Goal: Information Seeking & Learning: Learn about a topic

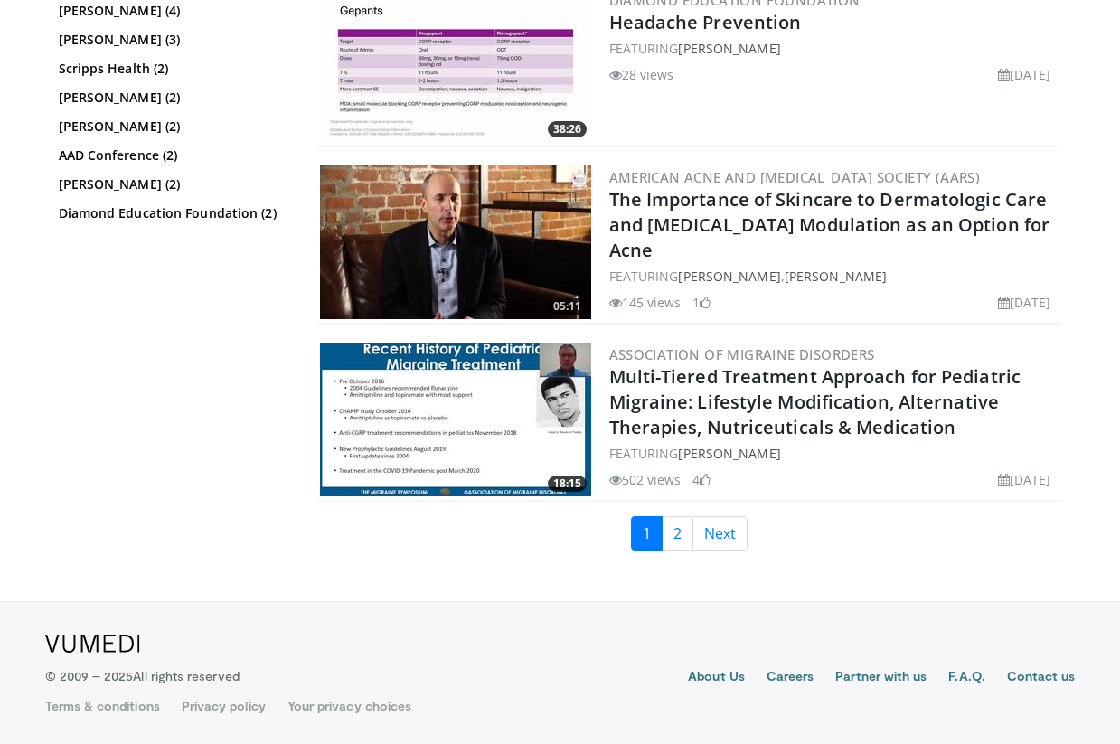
scroll to position [3803, 0]
click at [673, 533] on link "2" at bounding box center [678, 533] width 32 height 34
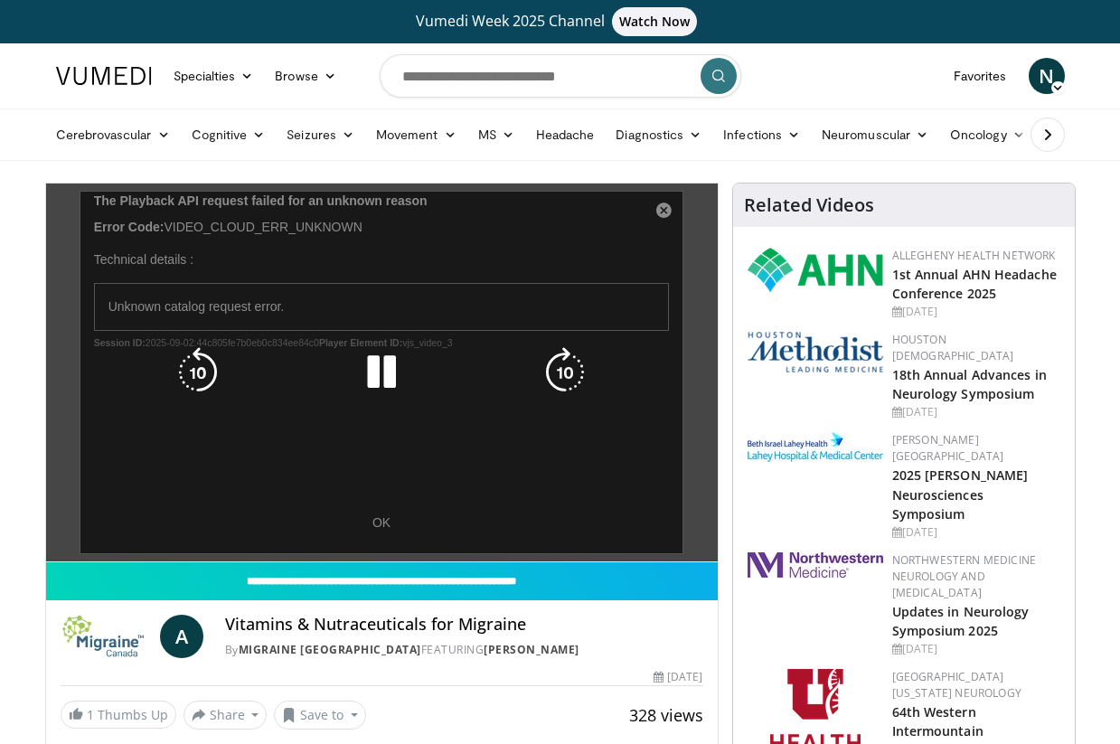
click at [381, 523] on div "10 seconds Tap to unmute" at bounding box center [382, 372] width 672 height 378
click at [661, 215] on div "10 seconds Tap to unmute" at bounding box center [382, 372] width 672 height 378
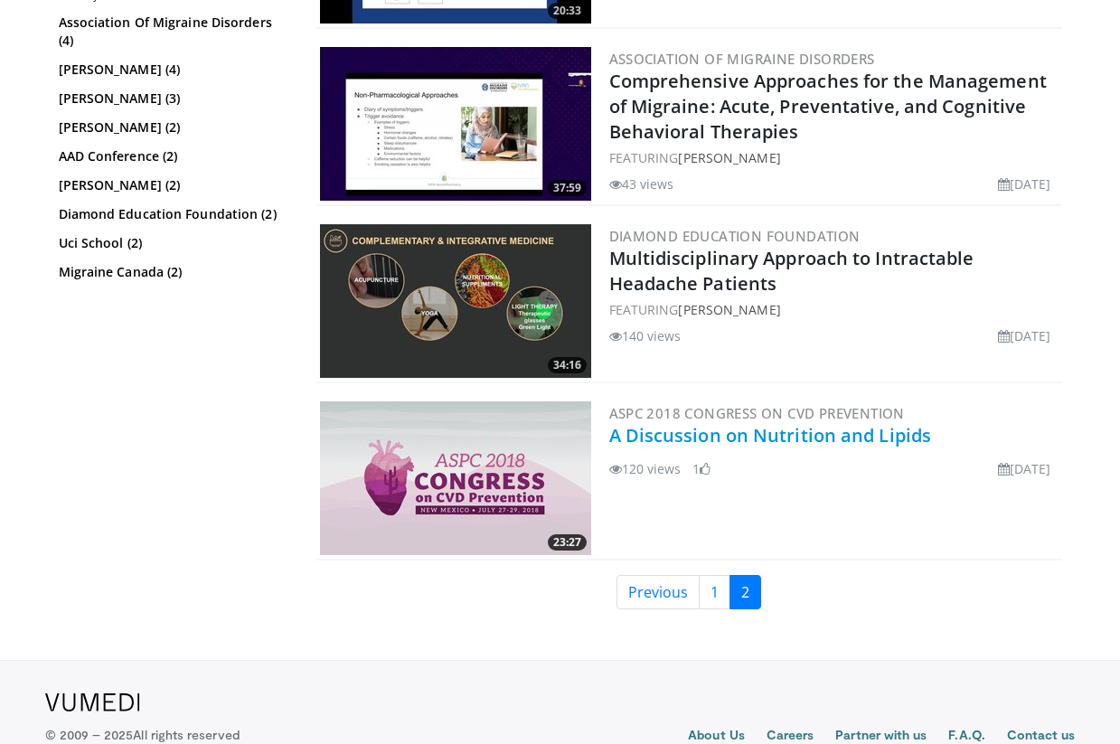
scroll to position [1952, 0]
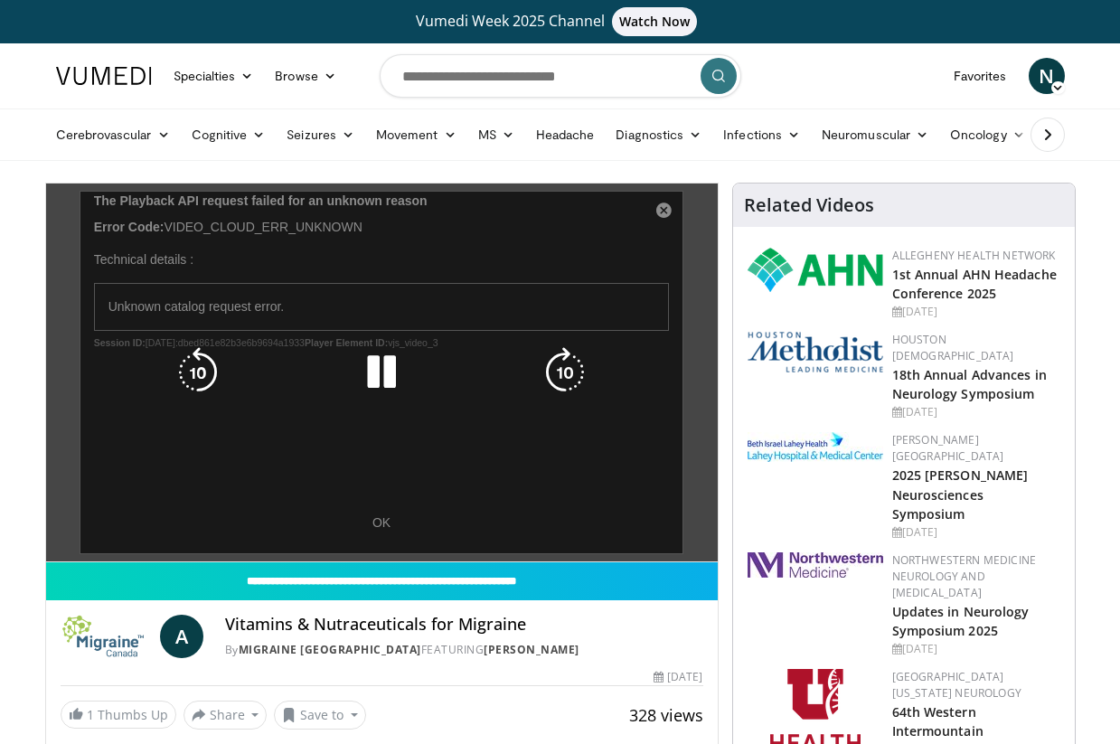
scroll to position [129, 0]
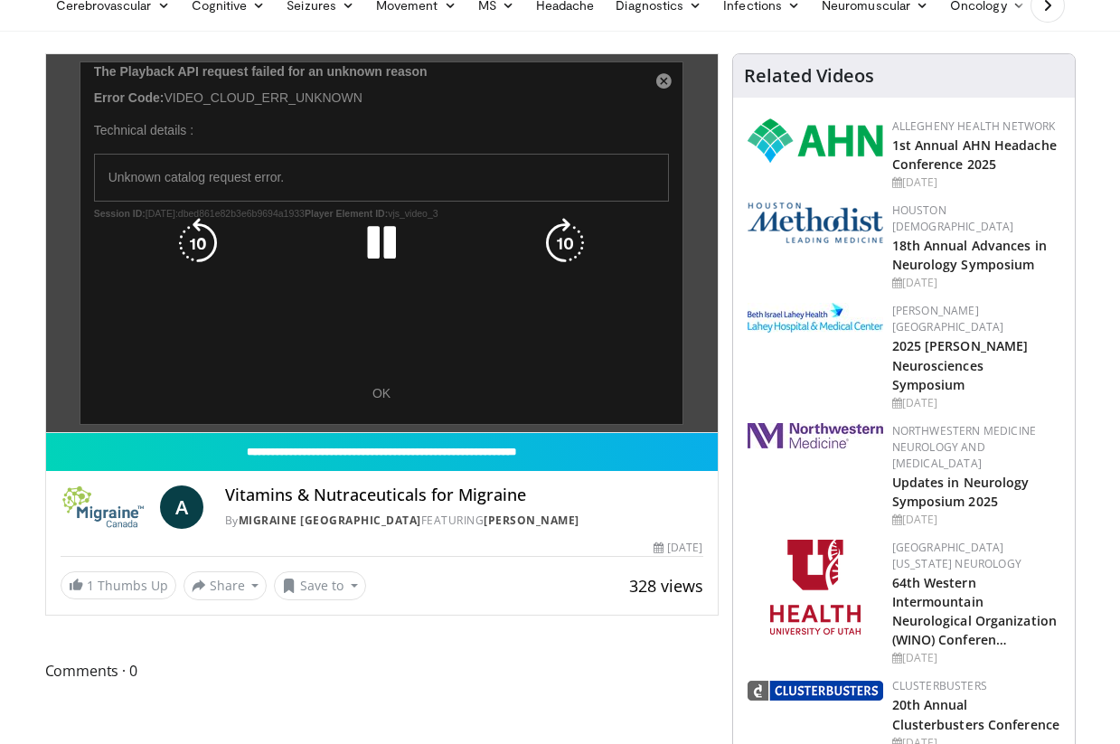
click at [670, 78] on div "10 seconds Tap to unmute" at bounding box center [382, 243] width 672 height 378
click at [658, 85] on div "10 seconds Tap to unmute" at bounding box center [382, 243] width 672 height 378
click at [202, 230] on icon "Video Player" at bounding box center [198, 243] width 51 height 51
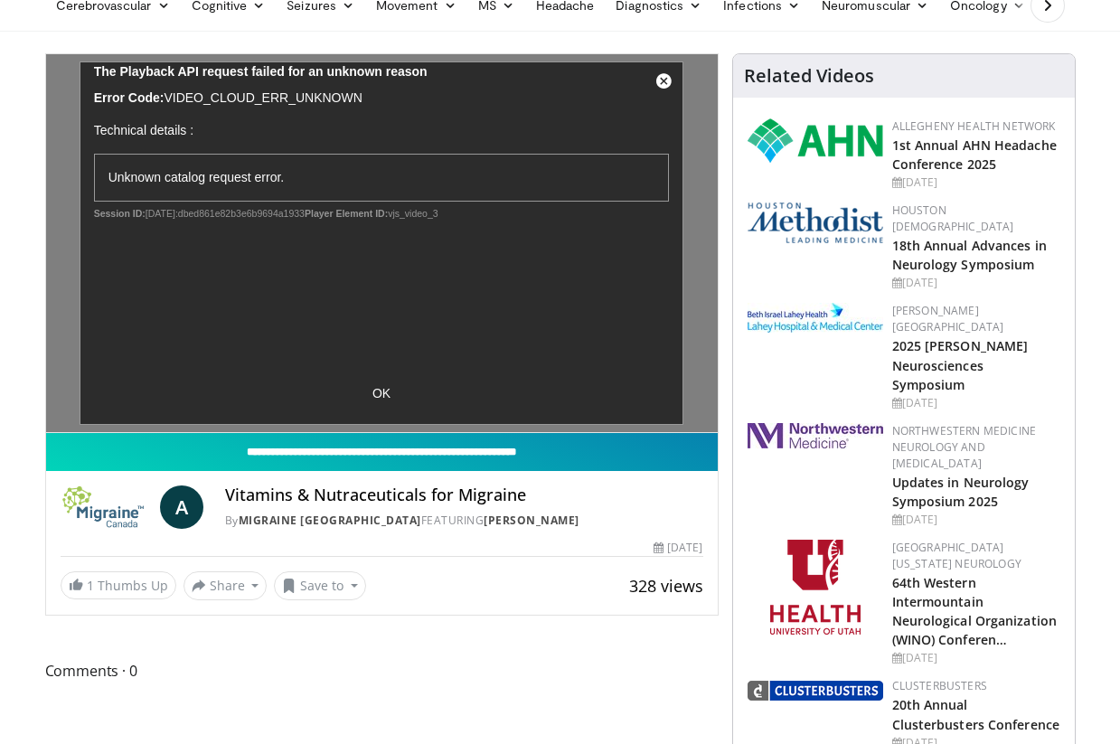
click at [212, 454] on input "**********" at bounding box center [382, 452] width 672 height 38
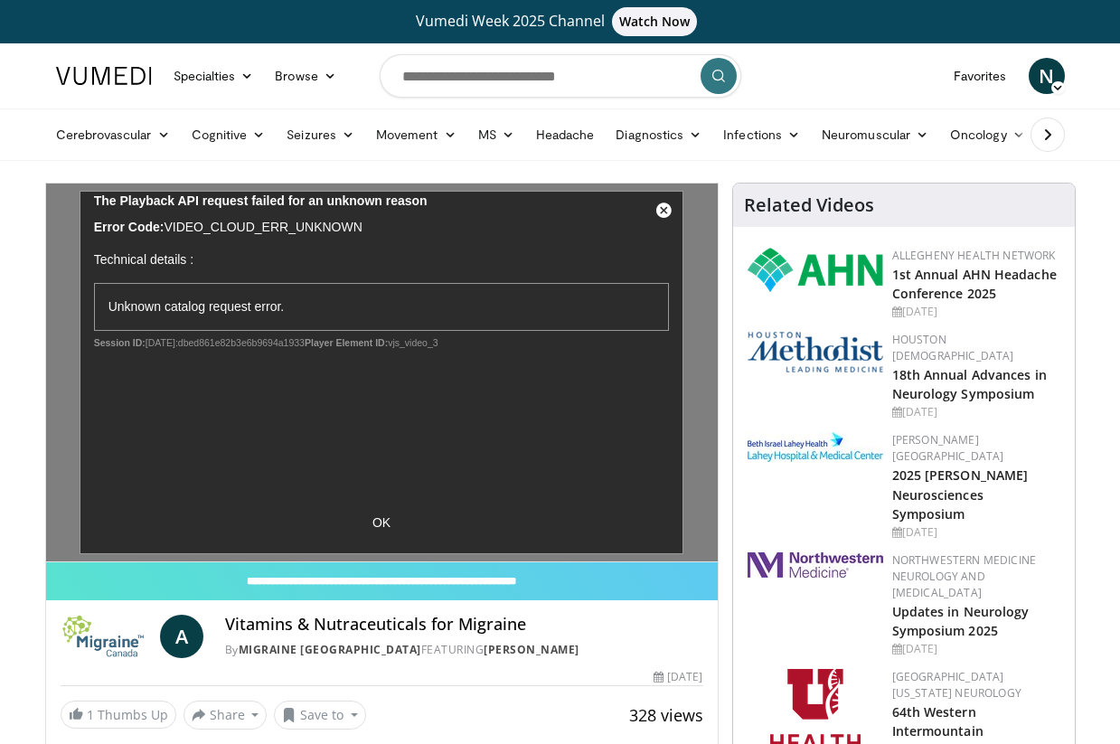
scroll to position [0, 0]
